Goal: Check status: Check status

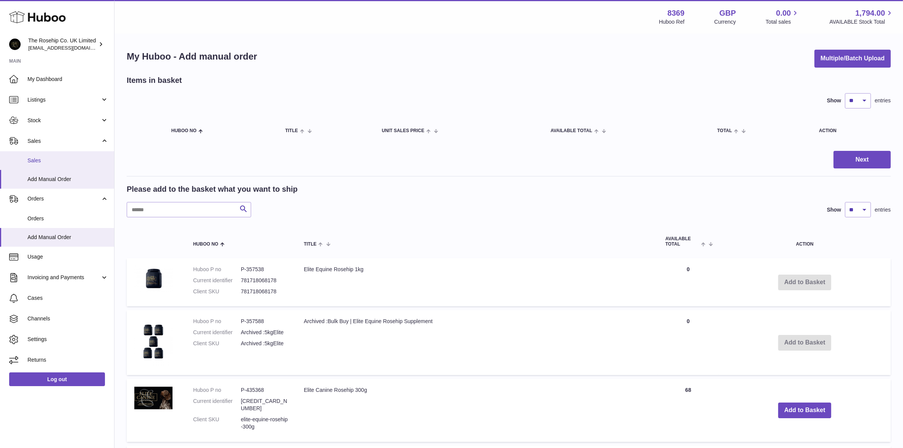
click at [33, 156] on link "Sales" at bounding box center [57, 160] width 114 height 19
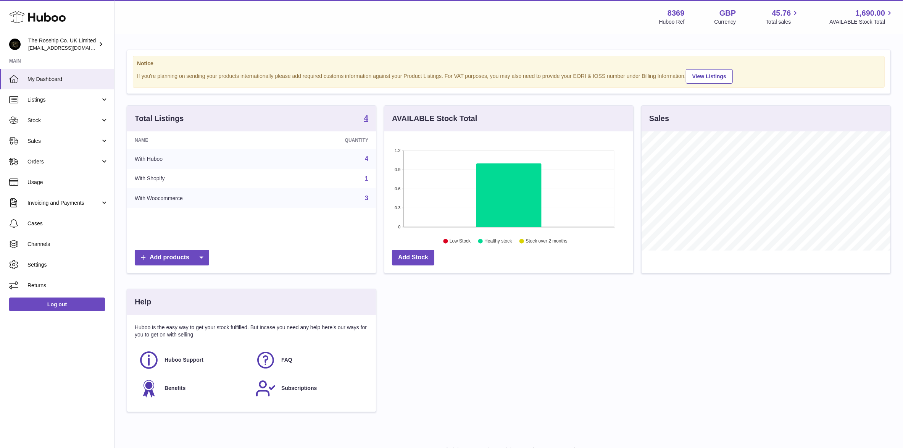
scroll to position [119, 249]
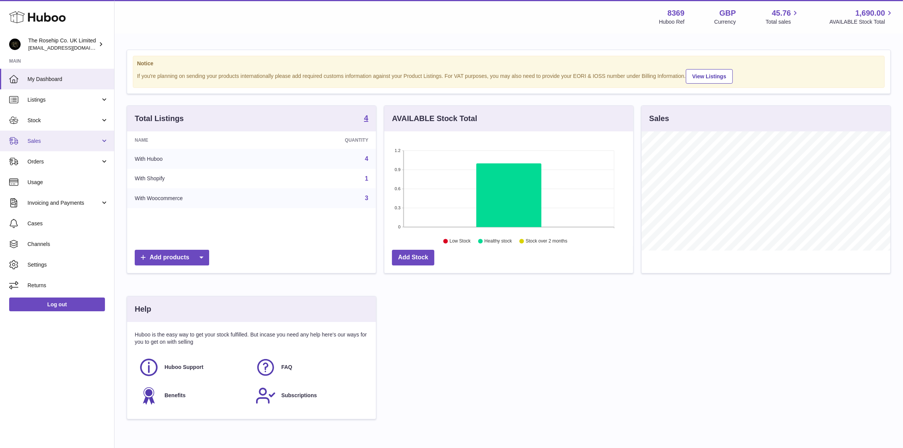
click at [50, 136] on link "Sales" at bounding box center [57, 140] width 114 height 21
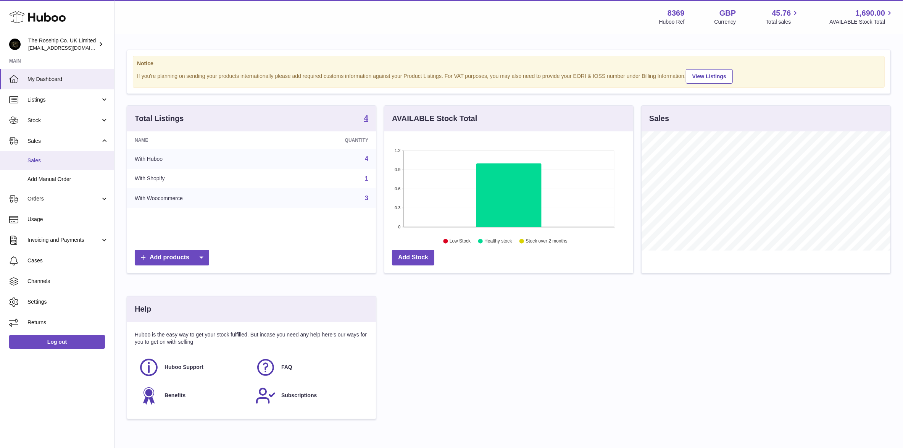
click at [43, 158] on span "Sales" at bounding box center [67, 160] width 81 height 7
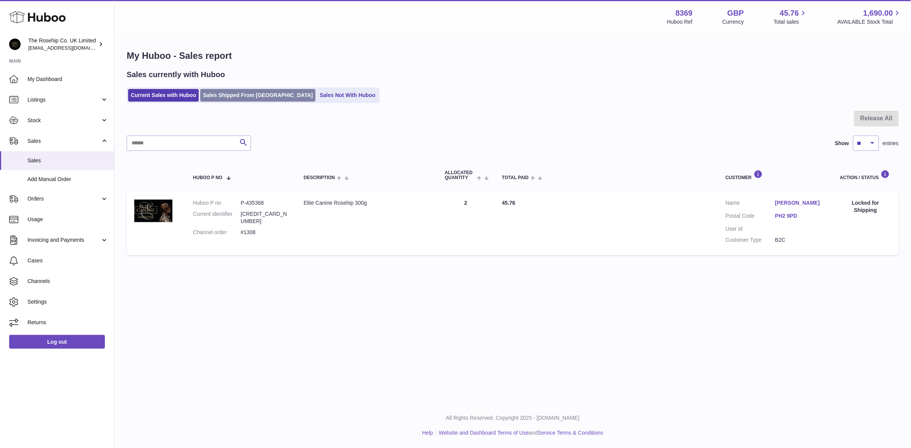
click at [244, 99] on link "Sales Shipped From Huboo" at bounding box center [257, 95] width 115 height 13
